Goal: Task Accomplishment & Management: Complete application form

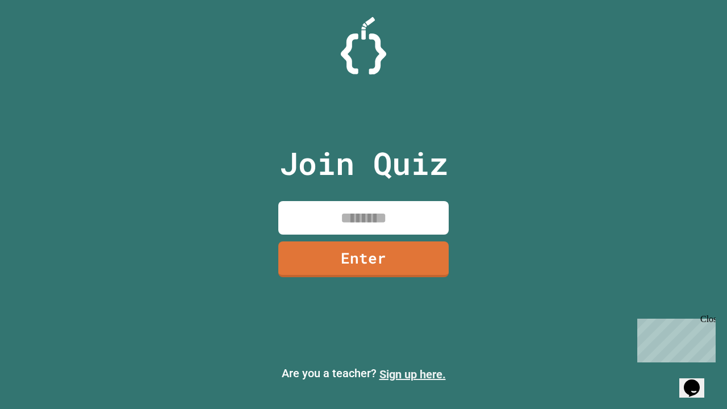
click at [412, 374] on link "Sign up here." at bounding box center [412, 374] width 66 height 14
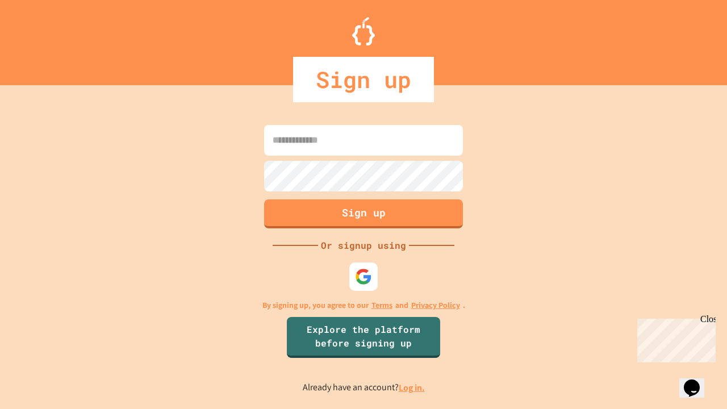
click at [412, 387] on link "Log in." at bounding box center [412, 388] width 26 height 12
